Goal: Navigation & Orientation: Find specific page/section

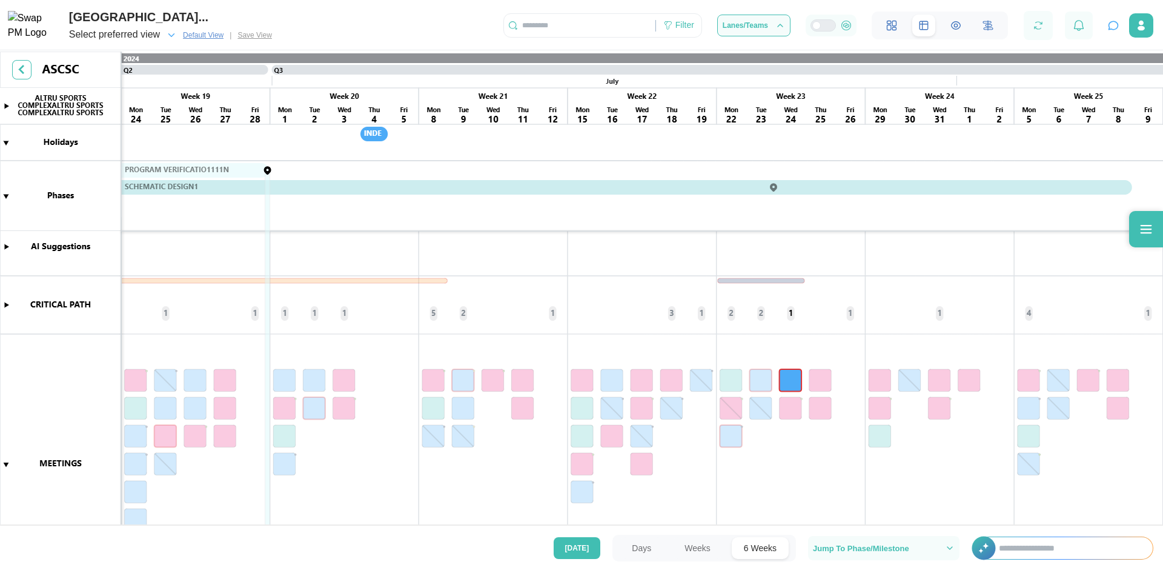
scroll to position [0, 2680]
click at [5, 305] on canvas at bounding box center [581, 289] width 1163 height 476
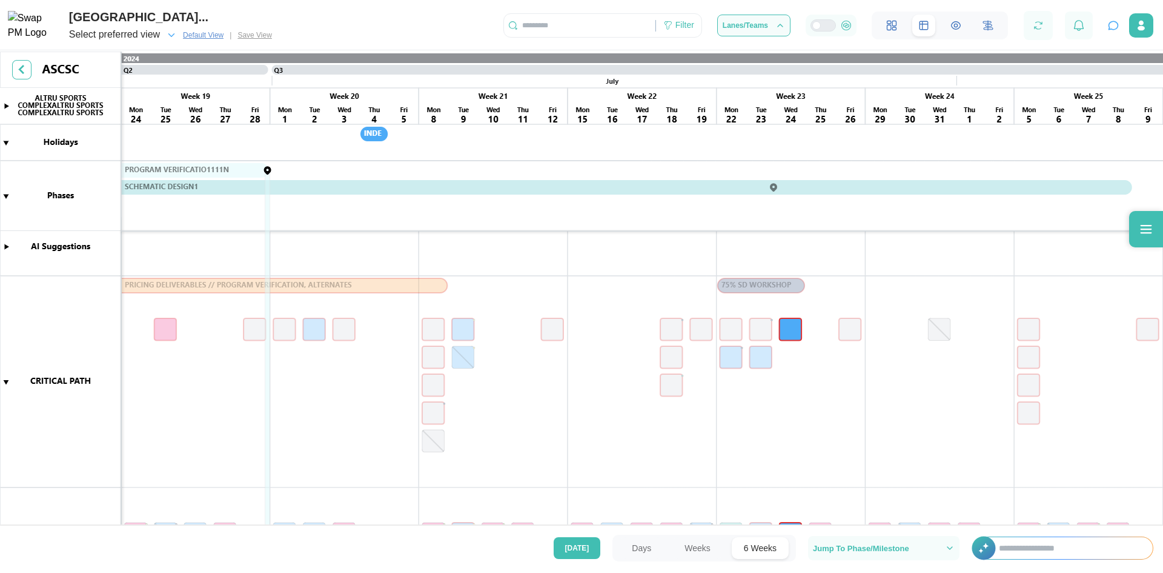
click at [5, 382] on canvas at bounding box center [581, 289] width 1163 height 476
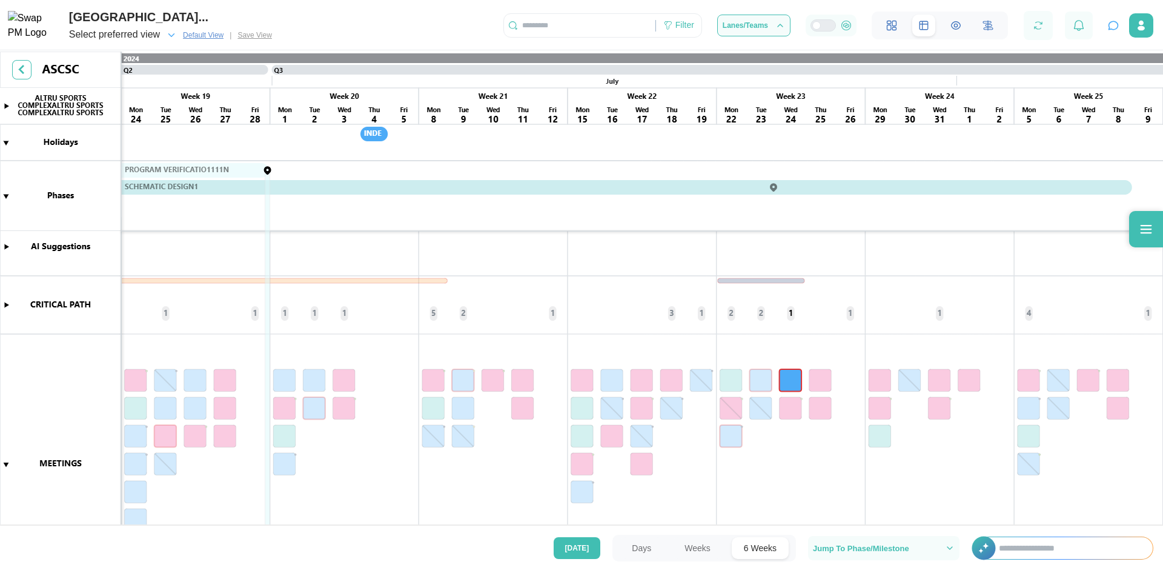
click at [699, 548] on button "Weeks" at bounding box center [697, 548] width 50 height 22
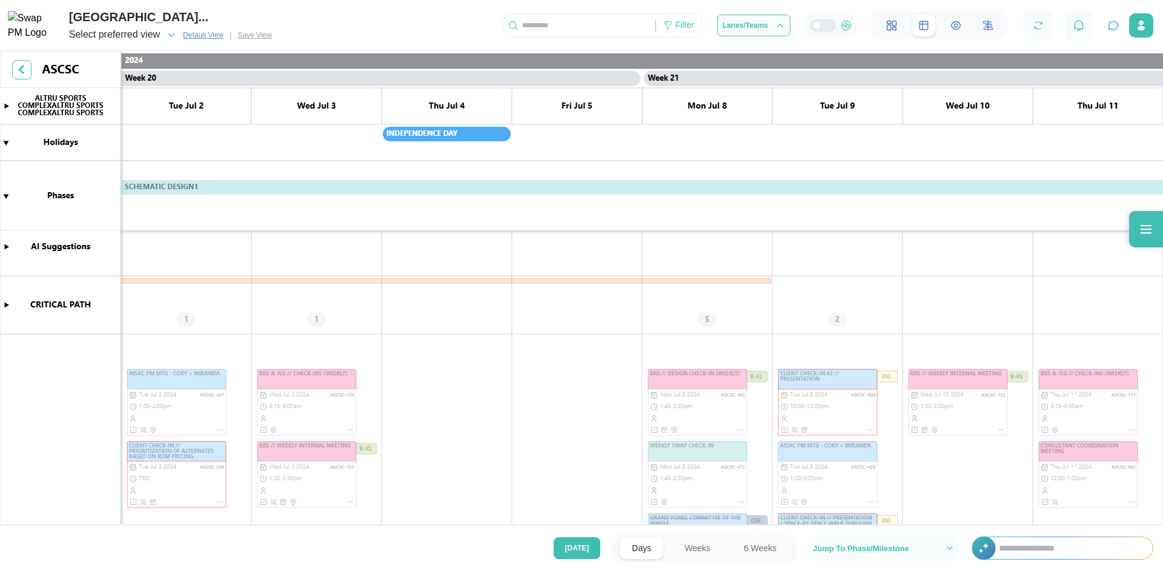
scroll to position [0, 12505]
click at [5, 304] on canvas at bounding box center [581, 289] width 1163 height 476
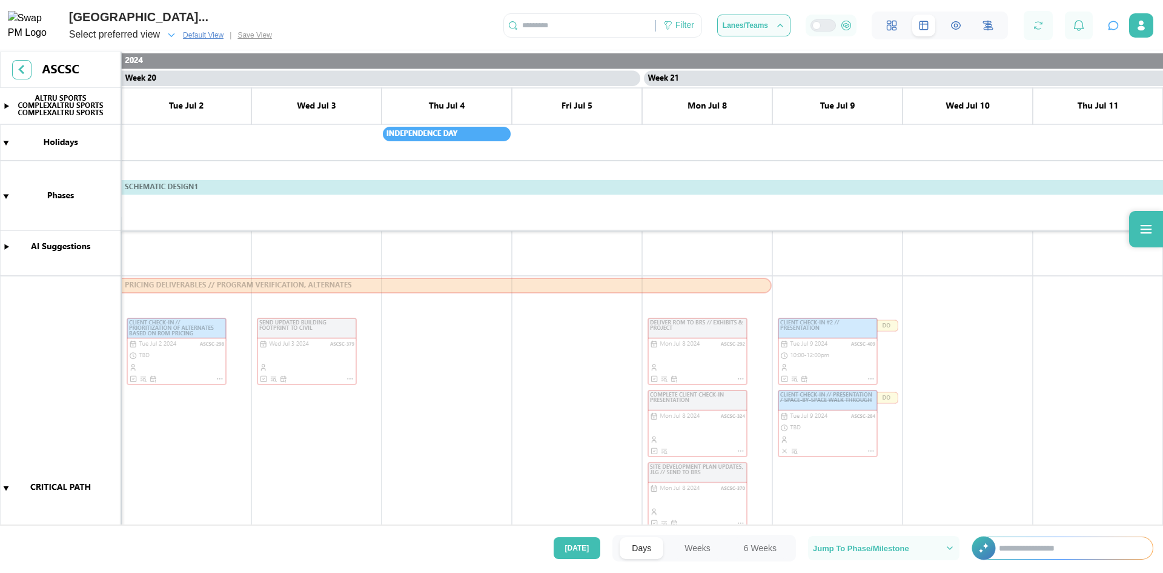
drag, startPoint x: 5, startPoint y: 486, endPoint x: 597, endPoint y: 340, distance: 609.6
click at [5, 486] on canvas at bounding box center [581, 289] width 1163 height 476
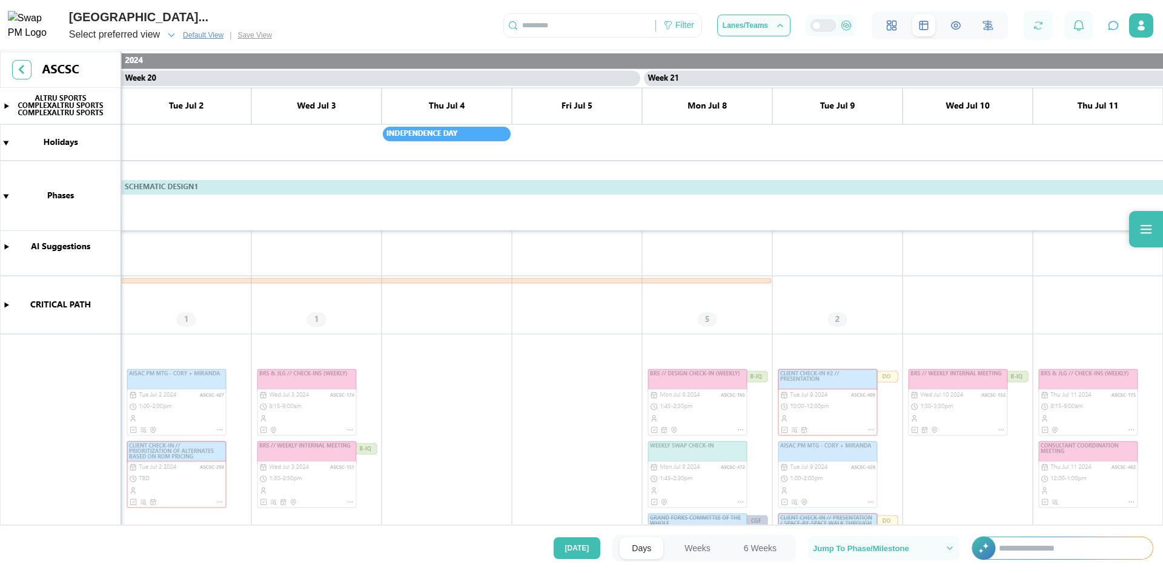
click at [689, 546] on button "Weeks" at bounding box center [697, 548] width 50 height 22
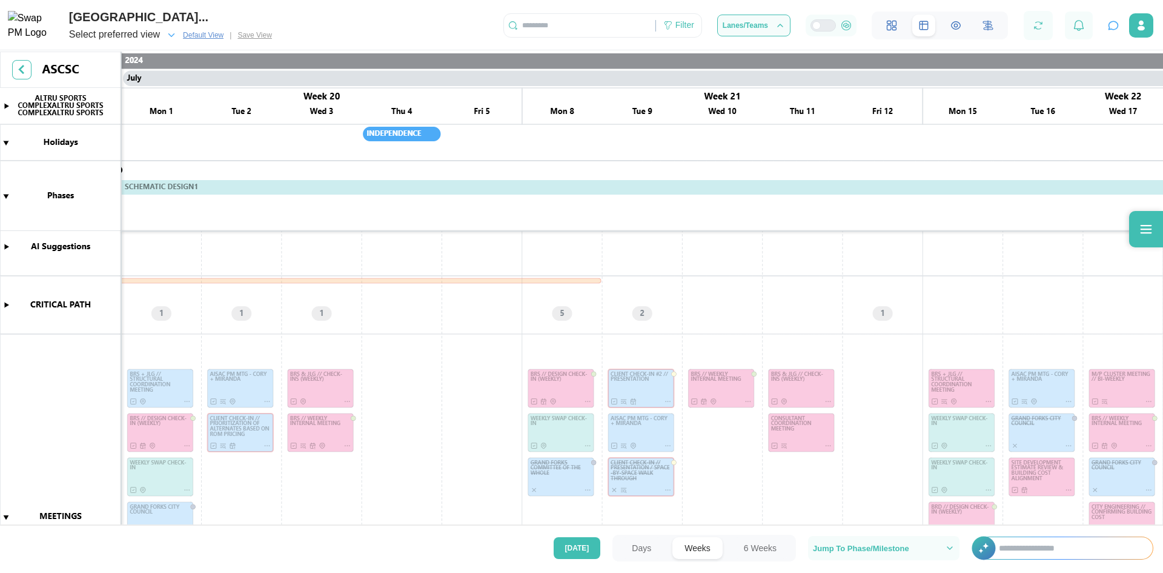
scroll to position [0, 7615]
click at [764, 546] on button "6 Weeks" at bounding box center [760, 548] width 57 height 22
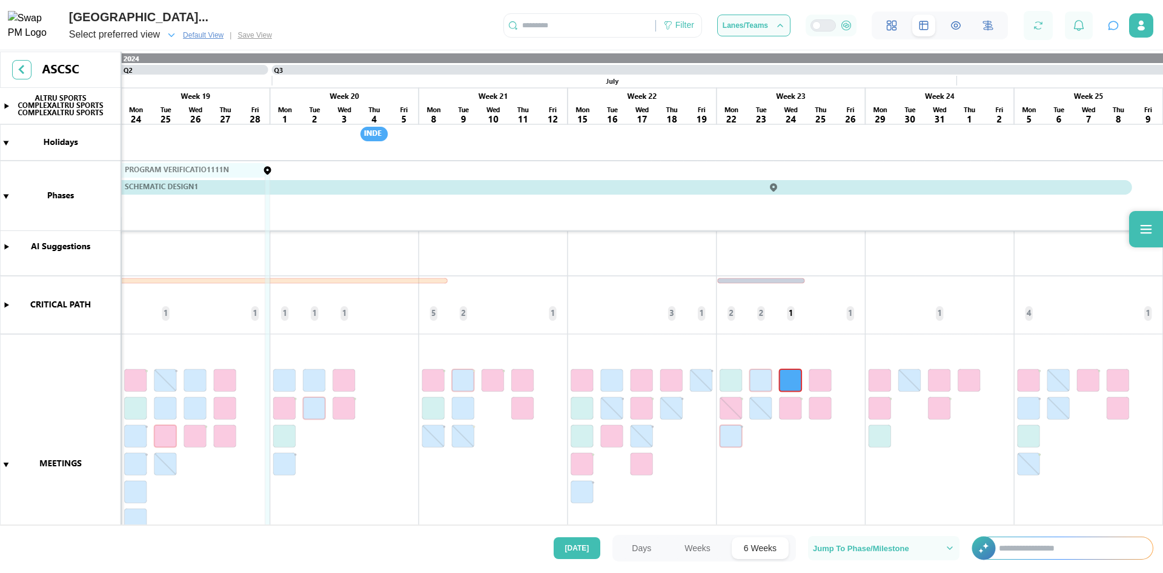
scroll to position [0, 2680]
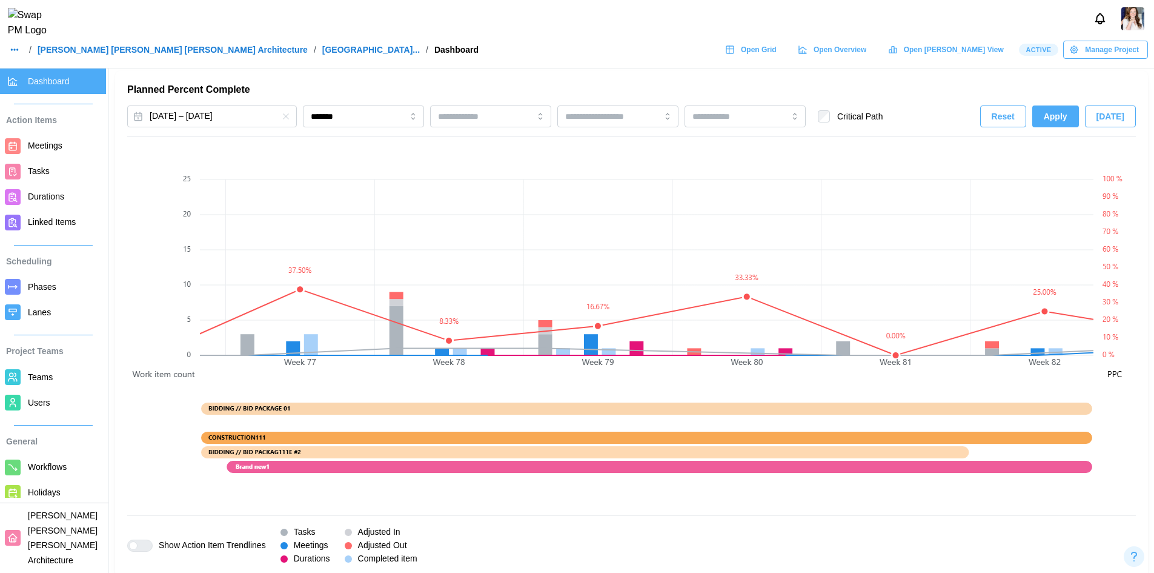
scroll to position [0, 11328]
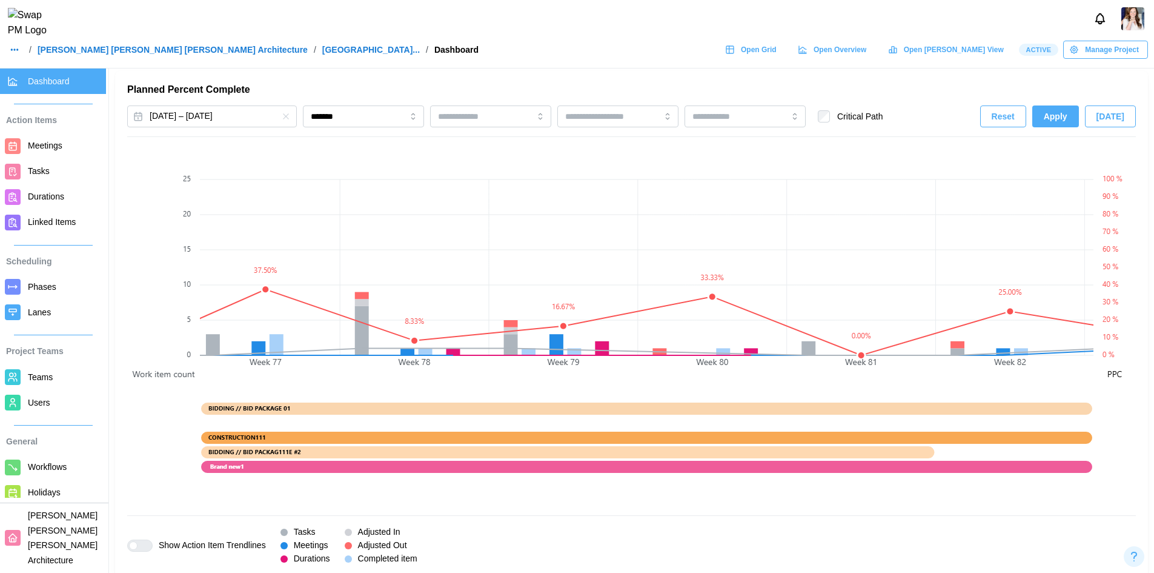
click at [139, 141] on div "[DATE] – [DATE] ******* Critical Path Reset Apply [DATE] Show Action Item Trend…" at bounding box center [631, 334] width 1009 height 459
click at [376, 32] on div at bounding box center [577, 19] width 1154 height 38
click at [38, 170] on span "Tasks" at bounding box center [39, 171] width 22 height 10
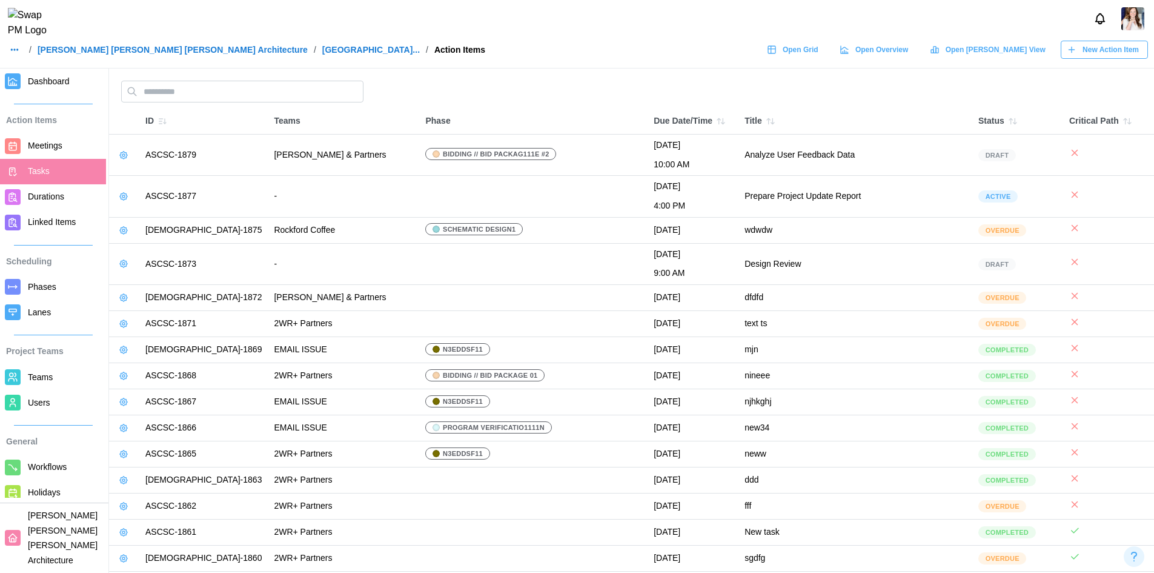
click at [419, 15] on div at bounding box center [577, 19] width 1154 height 38
click at [1008, 122] on icon "button" at bounding box center [1013, 121] width 10 height 10
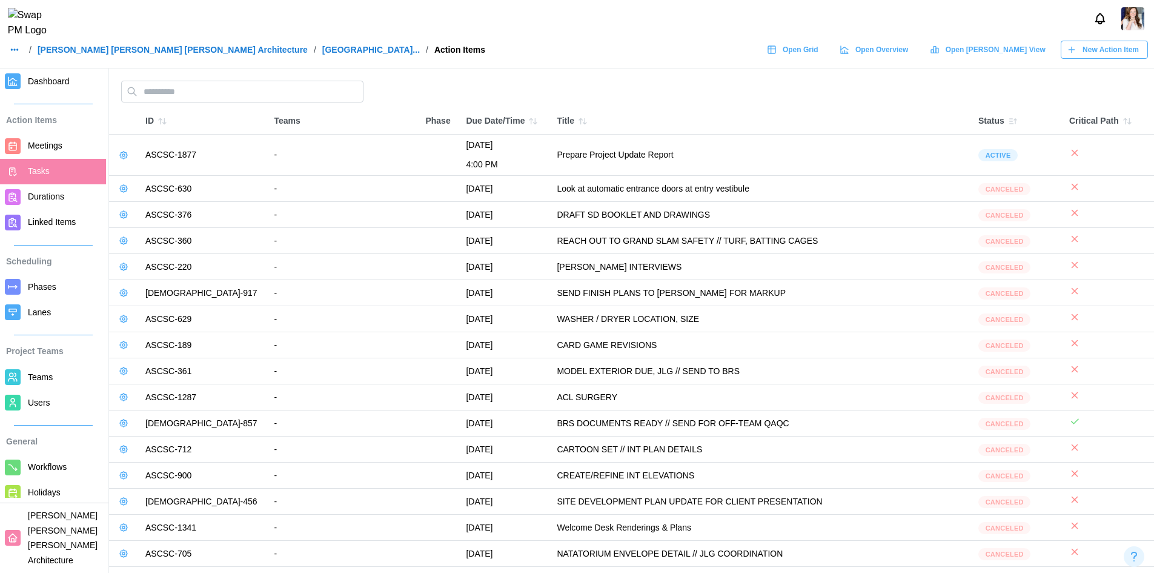
click at [1017, 121] on button "button" at bounding box center [1012, 121] width 17 height 17
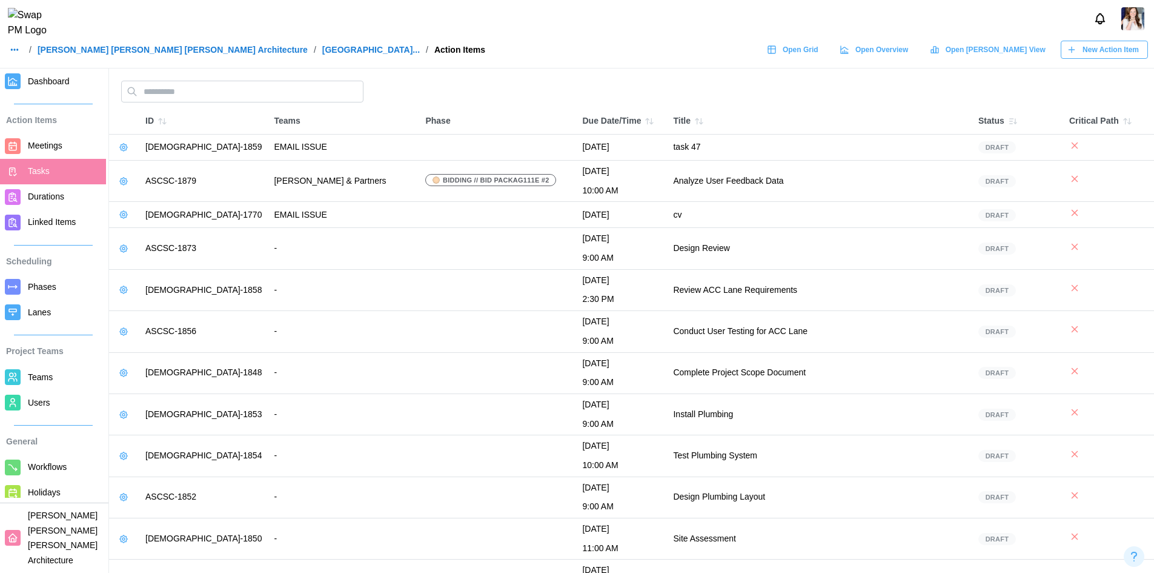
click at [1017, 121] on button "button" at bounding box center [1012, 121] width 17 height 17
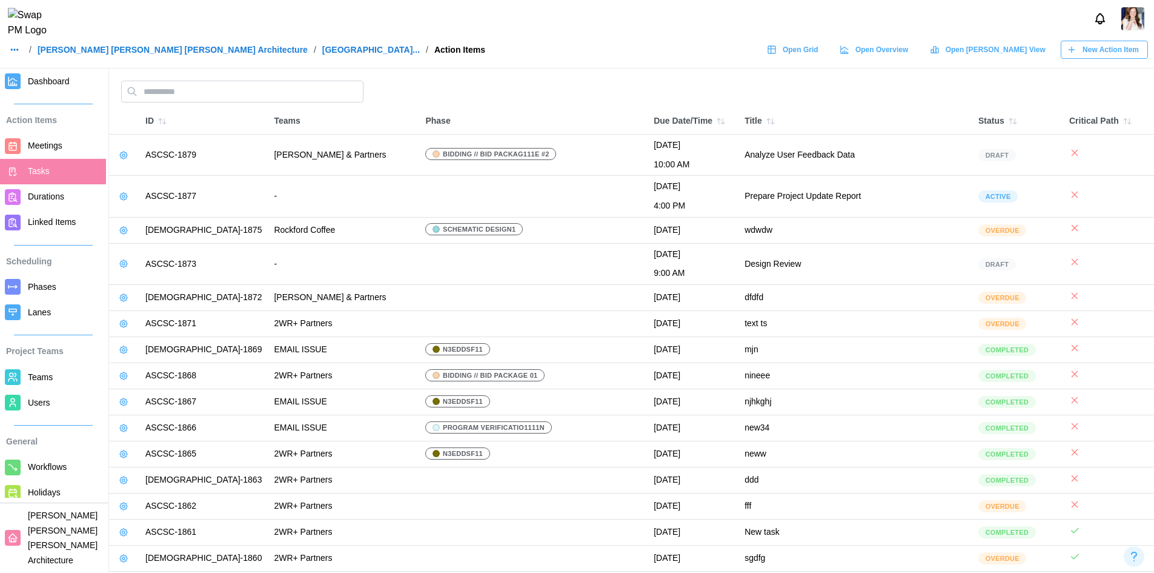
click at [640, 74] on main "ID Teams Phase Due Date/Time Title Status Critical Path ASCSC-1879 [PERSON_NAME…" at bounding box center [577, 495] width 1154 height 991
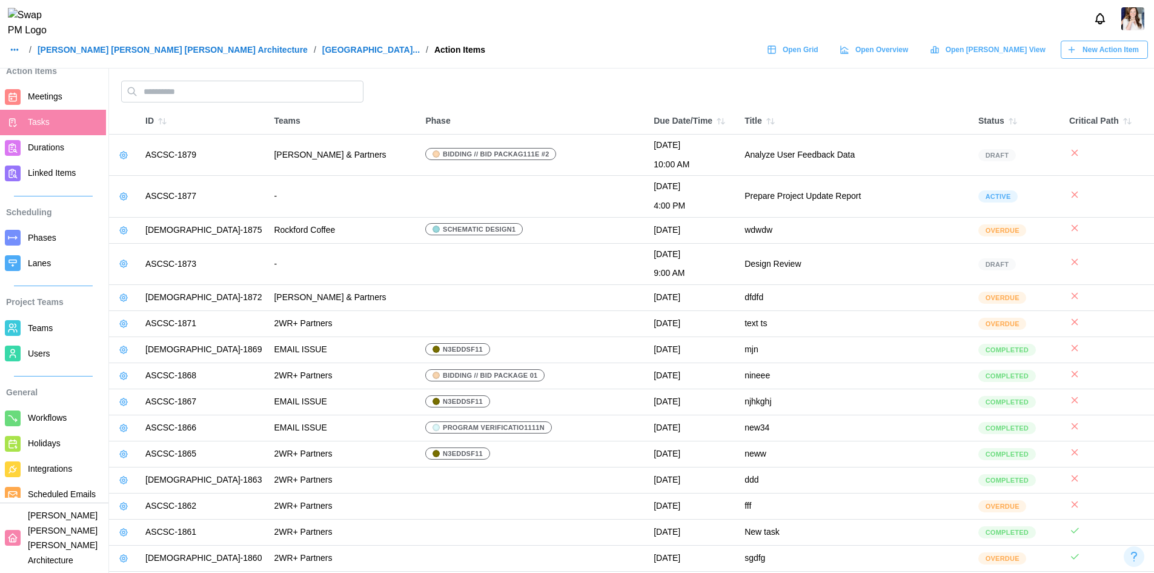
scroll to position [68, 0]
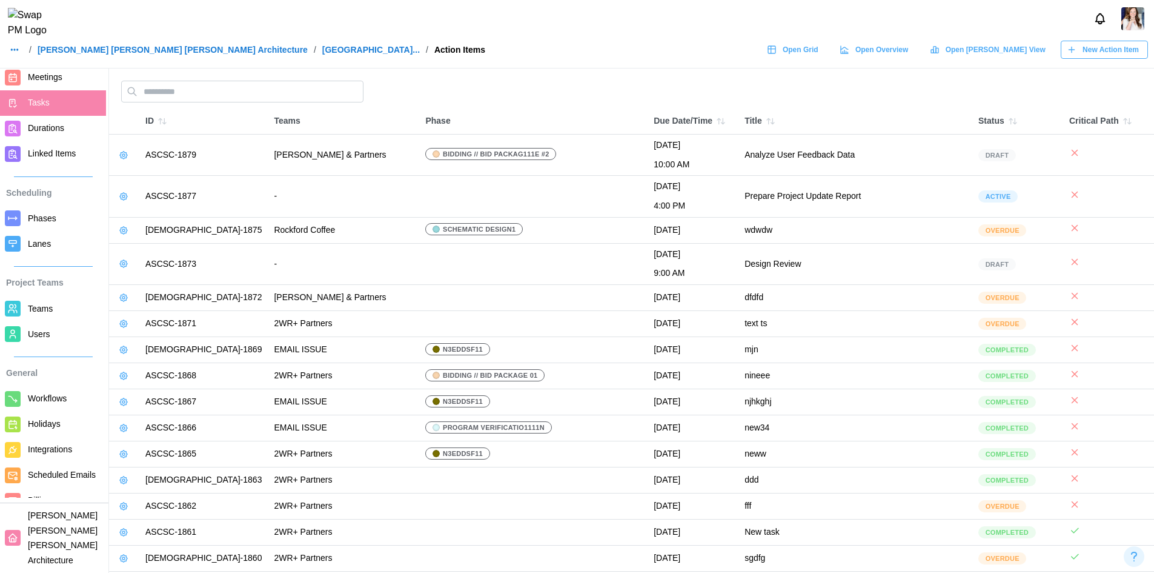
click at [427, 16] on div at bounding box center [577, 19] width 1154 height 38
click at [322, 54] on link "[GEOGRAPHIC_DATA]..." at bounding box center [371, 49] width 98 height 8
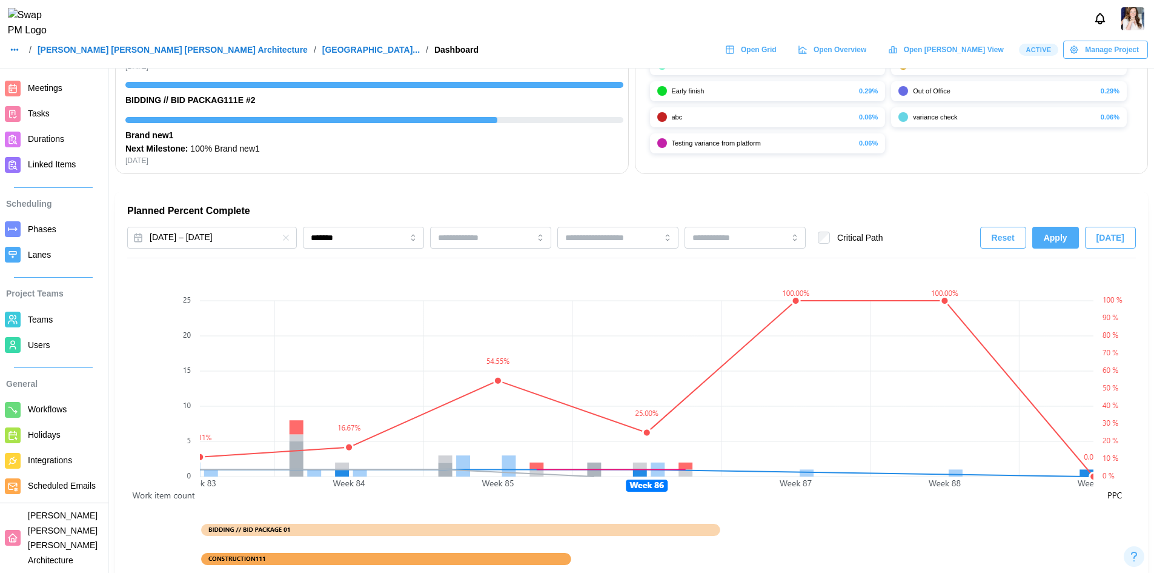
scroll to position [68, 0]
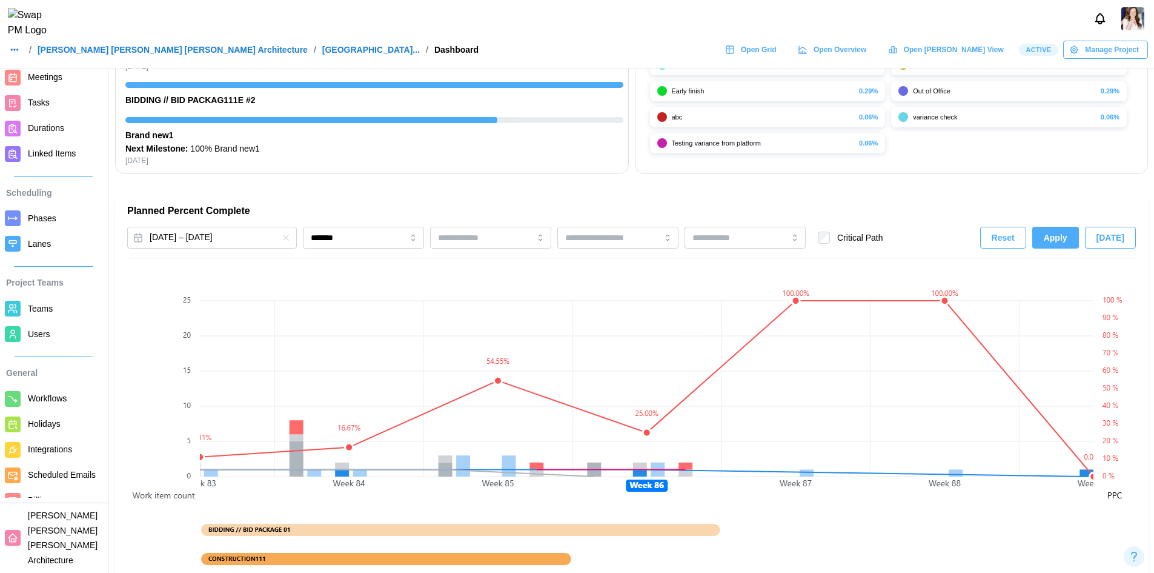
click at [44, 221] on span "Phases" at bounding box center [42, 218] width 28 height 10
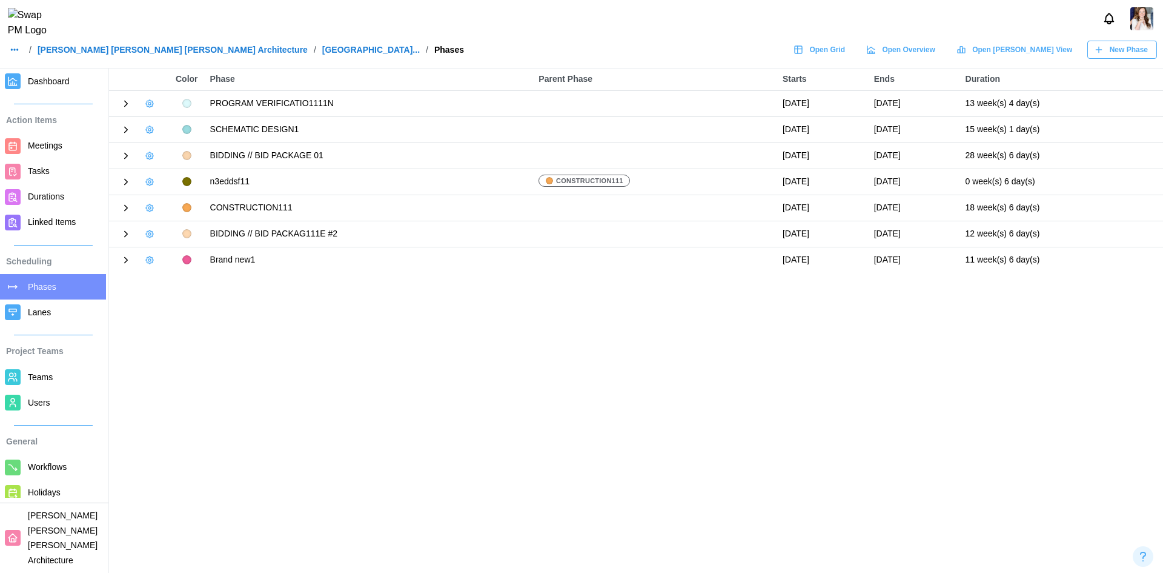
click at [123, 104] on icon at bounding box center [126, 103] width 11 height 11
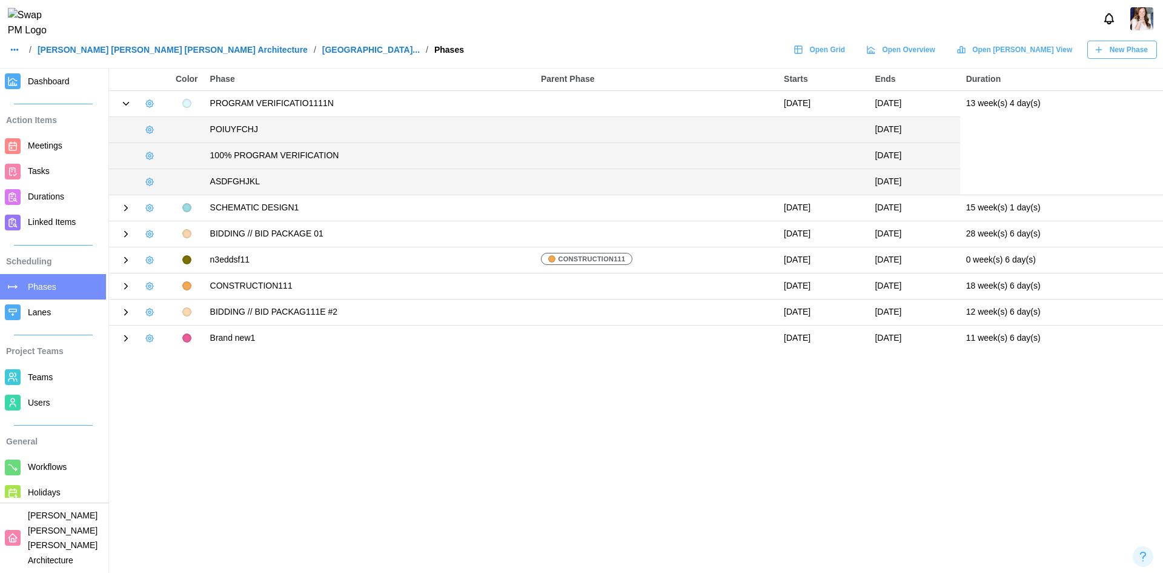
click at [122, 104] on icon at bounding box center [126, 103] width 11 height 11
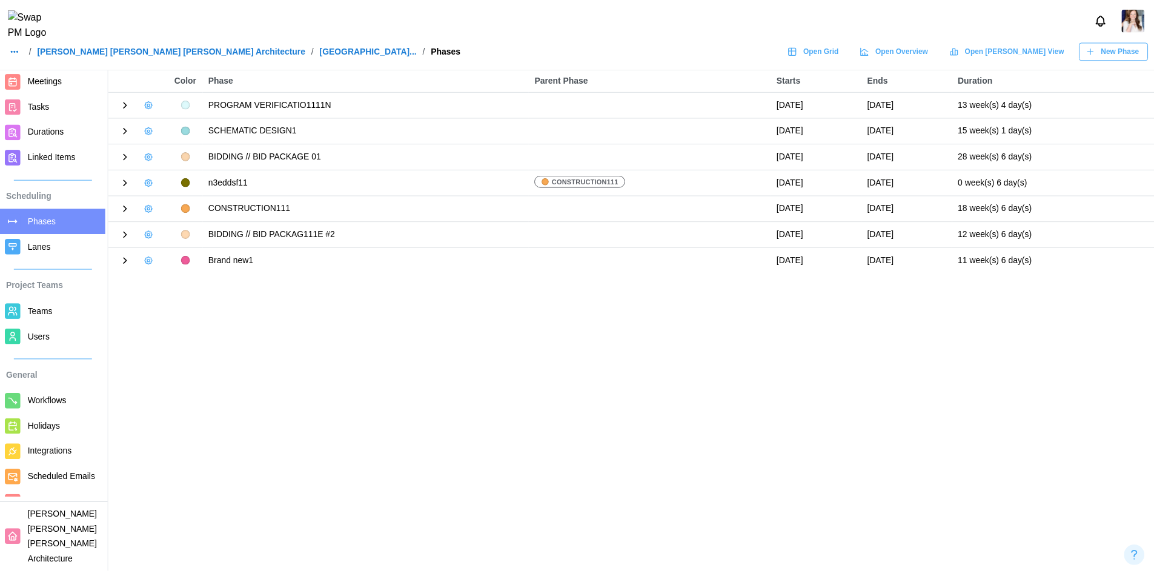
scroll to position [68, 0]
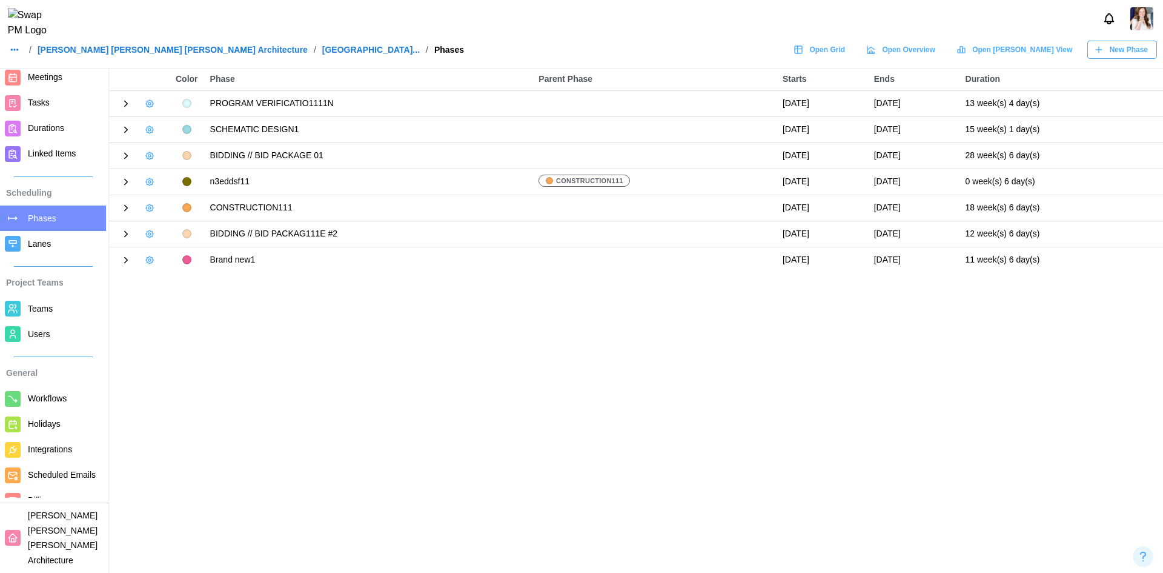
click at [190, 321] on main "Color Phase Parent Phase Starts Ends Duration PROGRAM VERIFICATIO1111N [DATE] […" at bounding box center [581, 286] width 1163 height 573
click at [303, 391] on main "Color Phase Parent Phase Starts Ends Duration PROGRAM VERIFICATIO1111N [DATE] […" at bounding box center [581, 286] width 1163 height 573
click at [297, 399] on main "Color Phase Parent Phase Starts Ends Duration PROGRAM VERIFICATIO1111N [DATE] […" at bounding box center [581, 286] width 1163 height 573
click at [46, 107] on span "Tasks" at bounding box center [39, 103] width 22 height 10
